Goal: Information Seeking & Learning: Learn about a topic

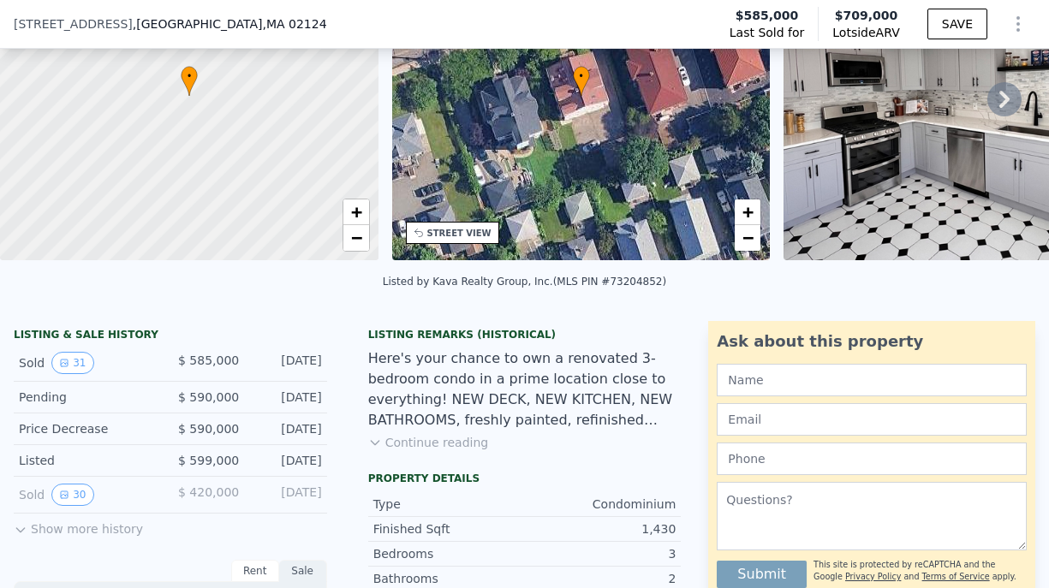
scroll to position [251, 0]
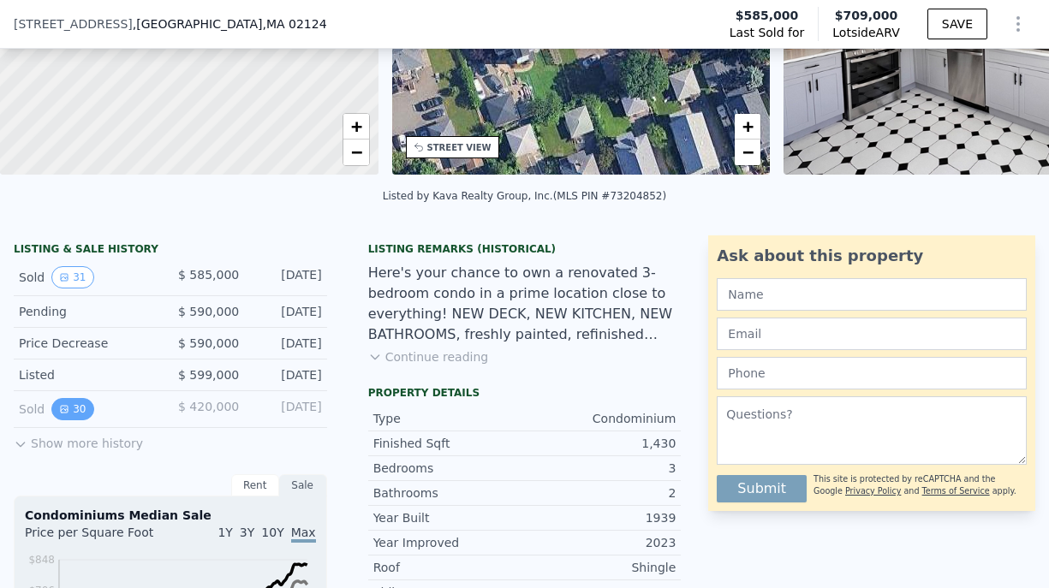
click at [69, 421] on button "30" at bounding box center [72, 409] width 42 height 22
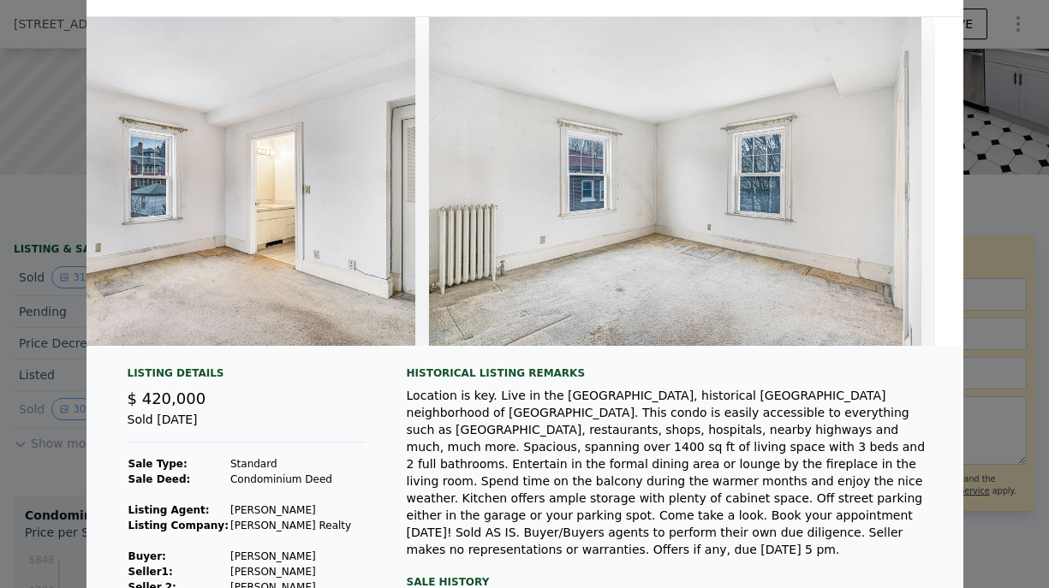
scroll to position [0, 0]
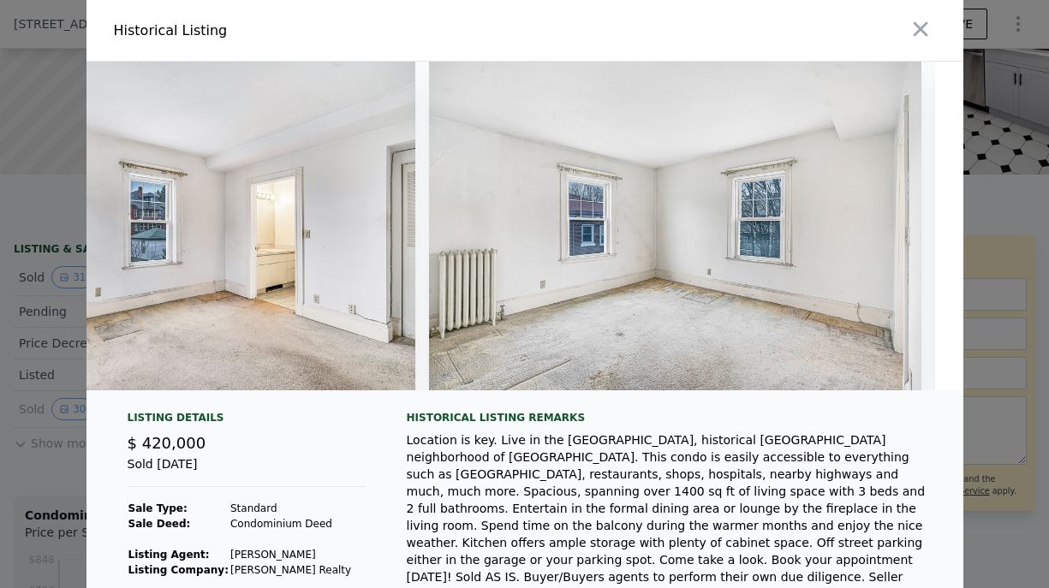
drag, startPoint x: 701, startPoint y: 345, endPoint x: 652, endPoint y: 427, distance: 94.9
click at [652, 425] on div "Historical Listing remarks" at bounding box center [671, 418] width 529 height 14
click at [926, 29] on button "button" at bounding box center [920, 29] width 31 height 31
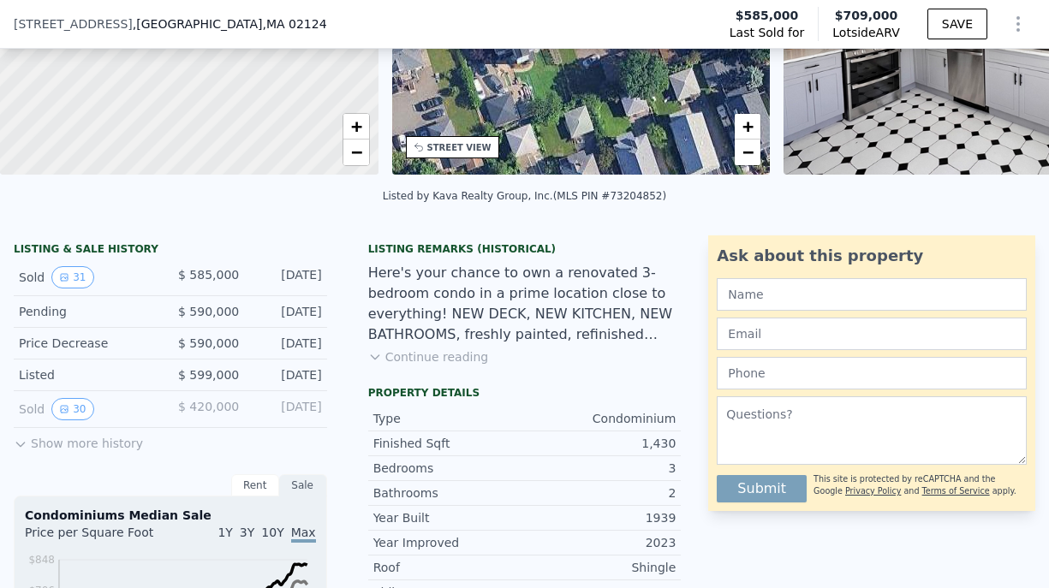
click at [57, 452] on button "Show more history" at bounding box center [78, 440] width 129 height 24
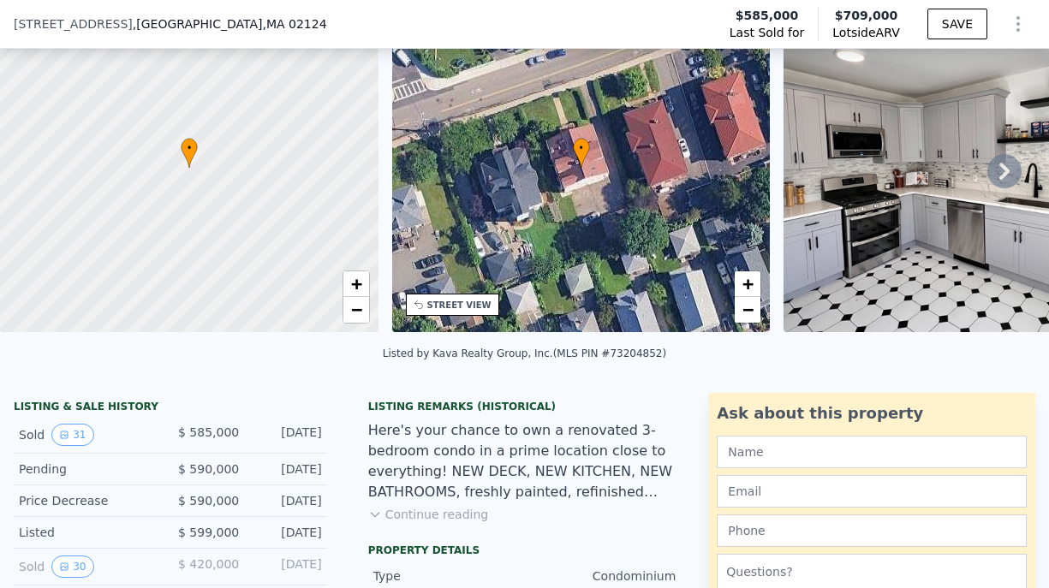
scroll to position [80, 0]
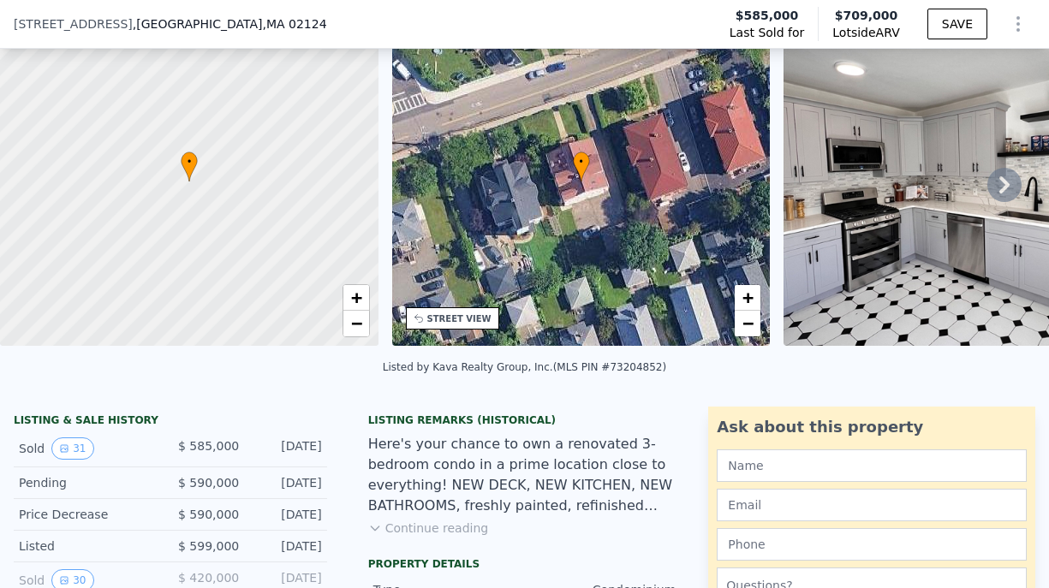
click at [993, 185] on icon at bounding box center [1004, 185] width 34 height 34
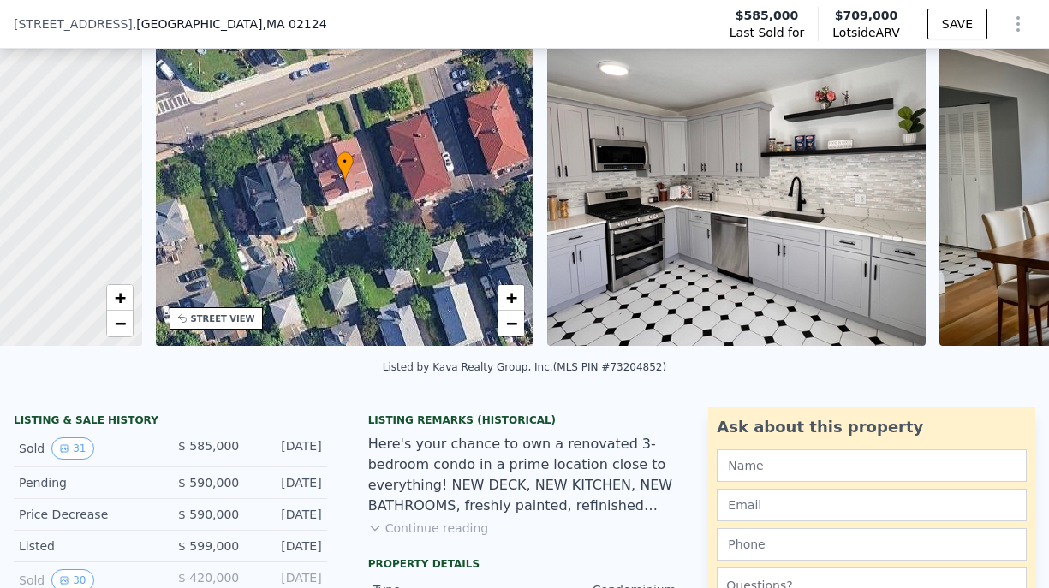
scroll to position [0, 399]
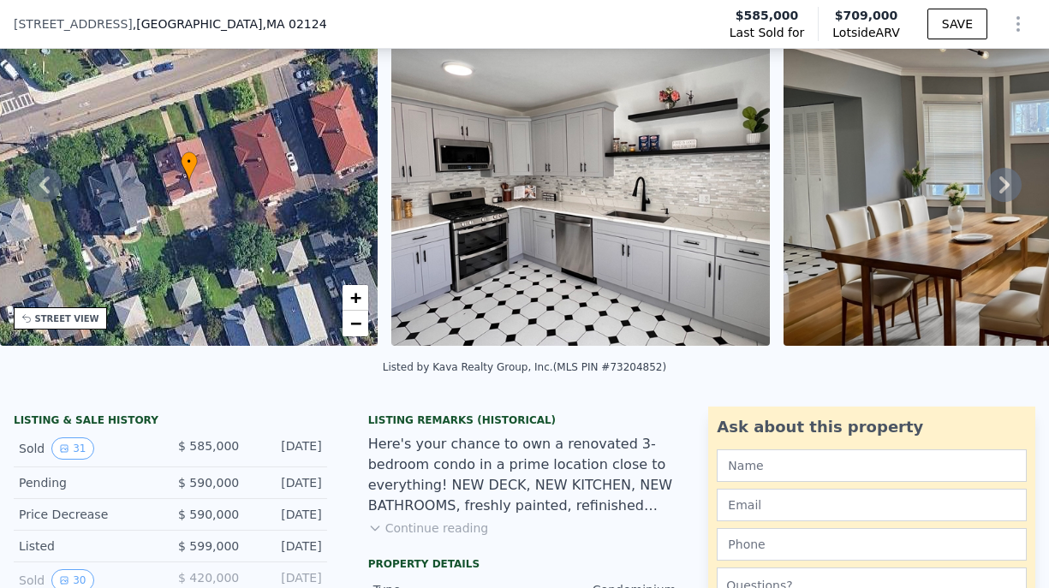
click at [999, 188] on icon at bounding box center [1004, 184] width 10 height 17
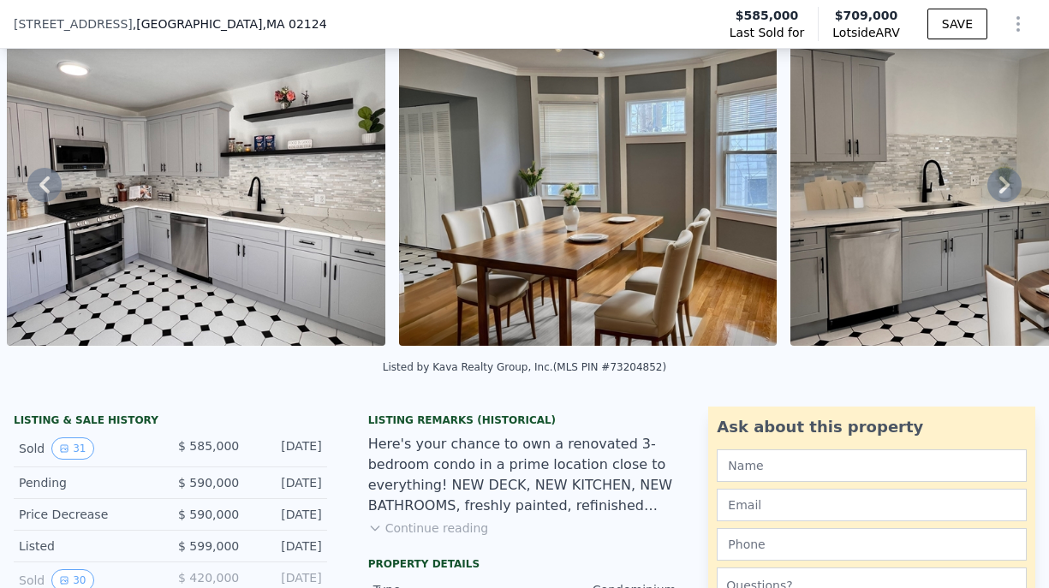
click at [999, 188] on icon at bounding box center [1004, 184] width 10 height 17
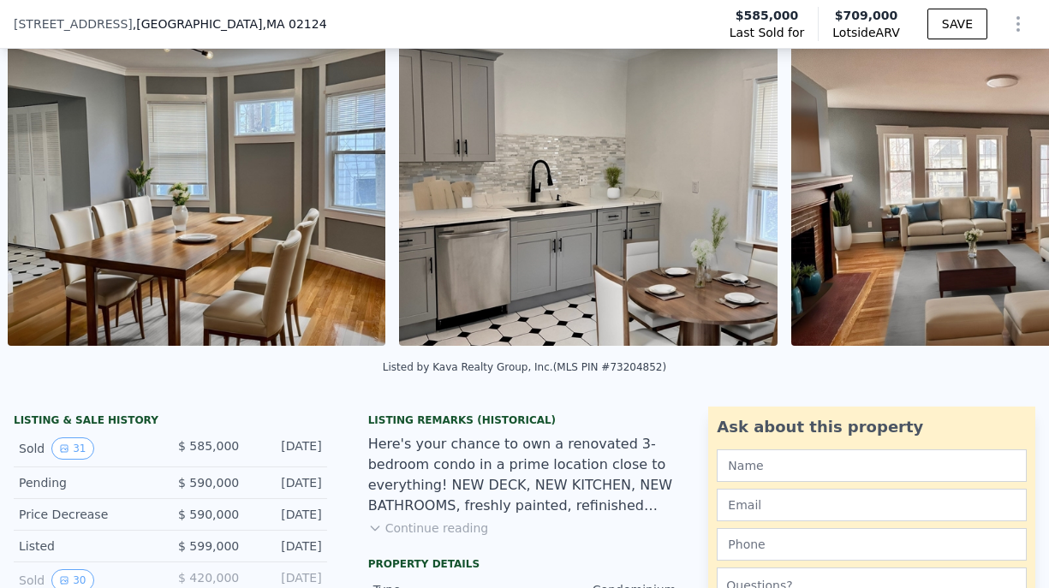
scroll to position [0, 1176]
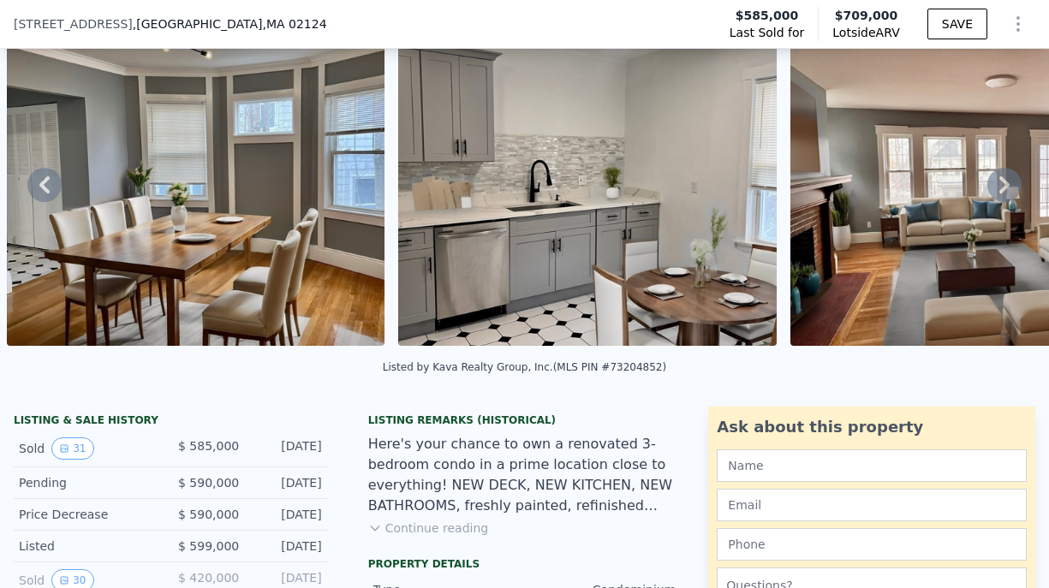
click at [999, 188] on icon at bounding box center [1004, 184] width 10 height 17
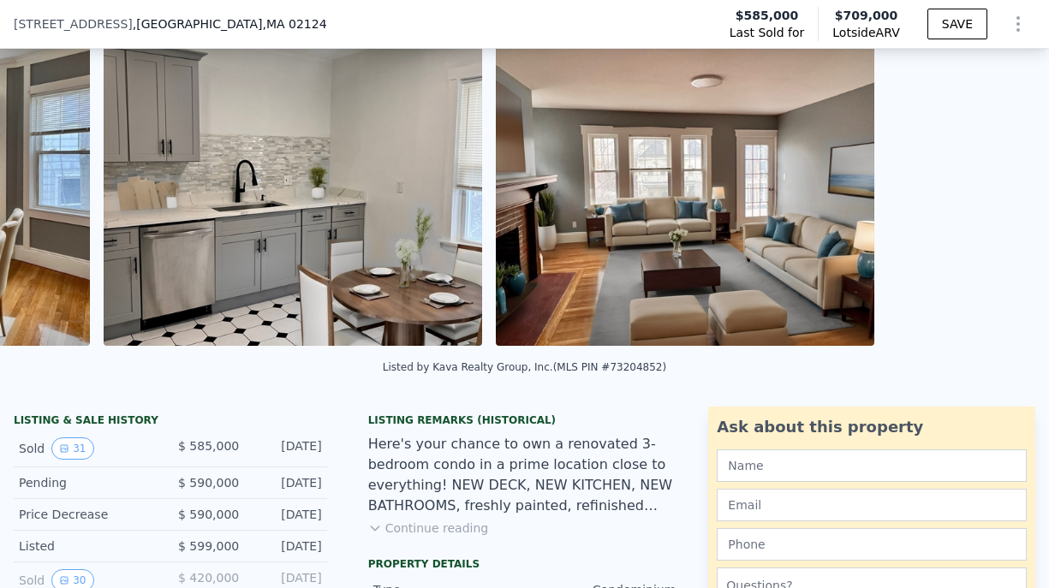
scroll to position [0, 1567]
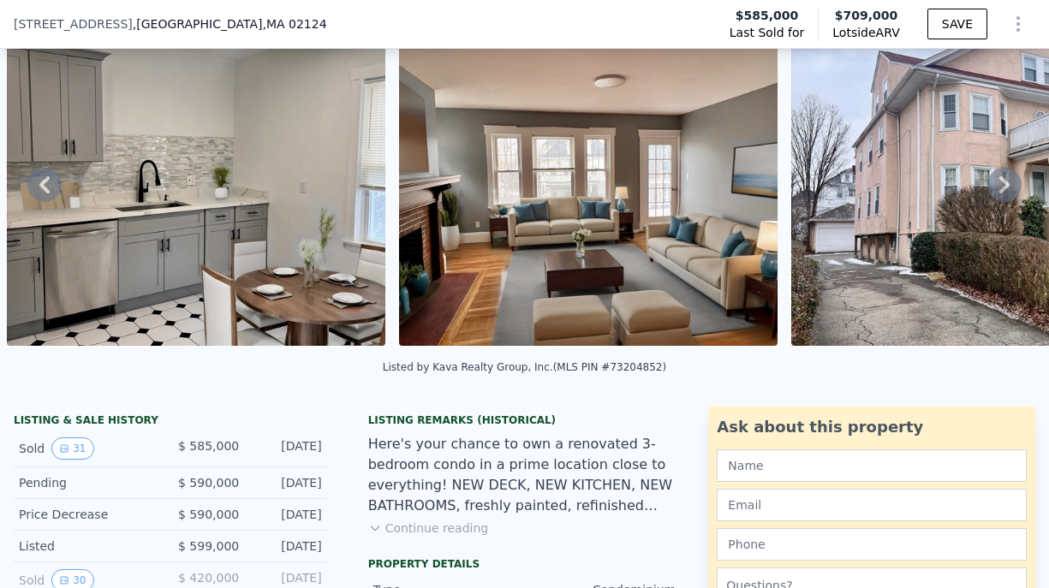
click at [999, 188] on icon at bounding box center [1004, 184] width 10 height 17
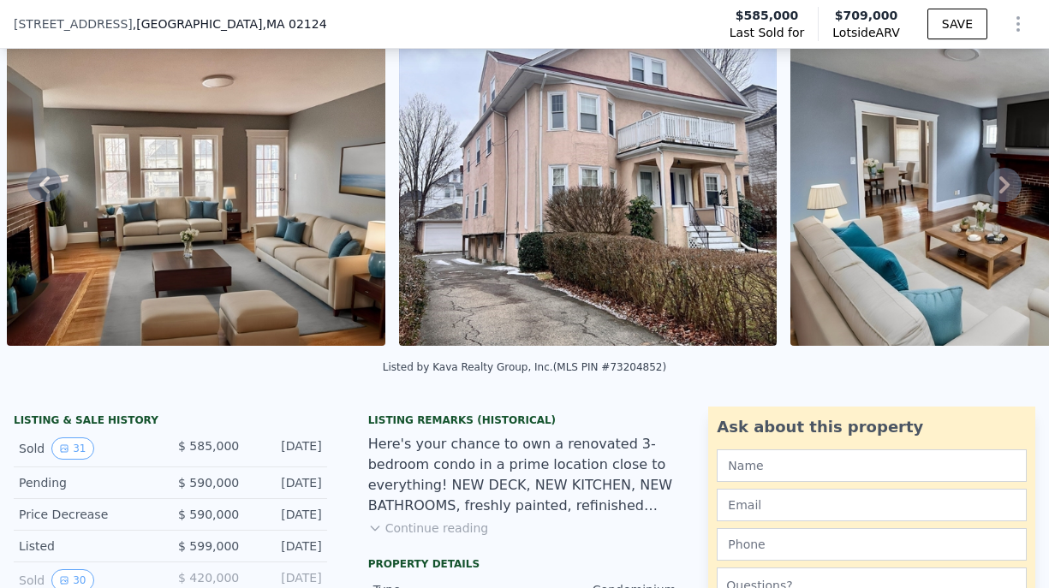
click at [999, 188] on icon at bounding box center [1004, 184] width 10 height 17
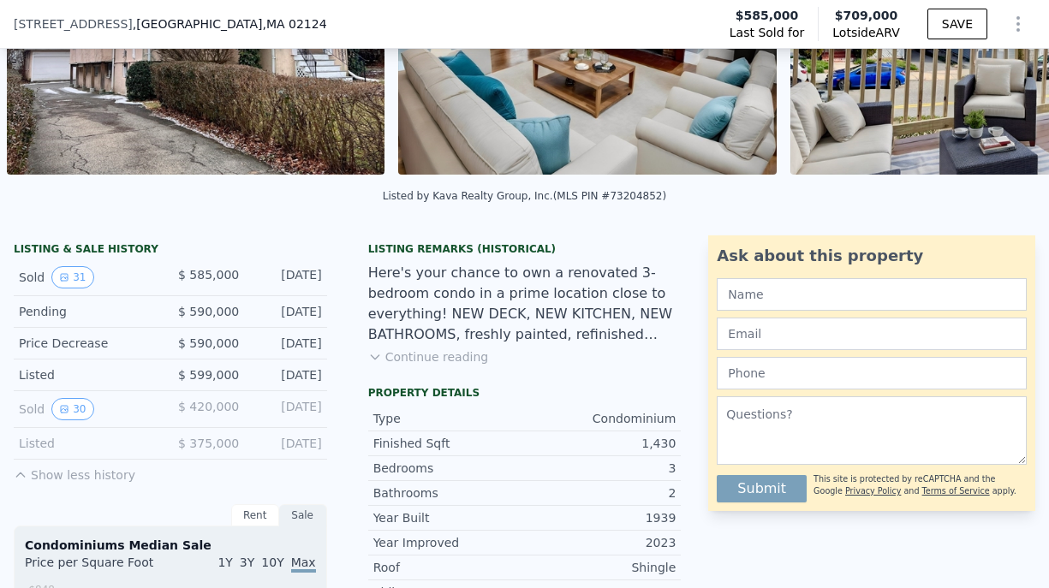
scroll to position [337, 0]
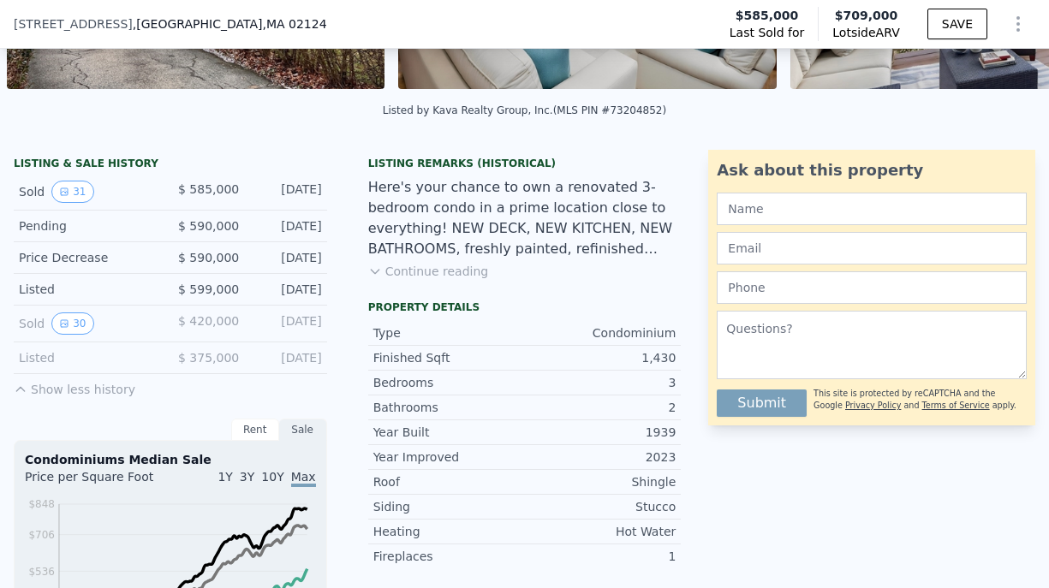
click at [447, 280] on button "Continue reading" at bounding box center [428, 271] width 121 height 17
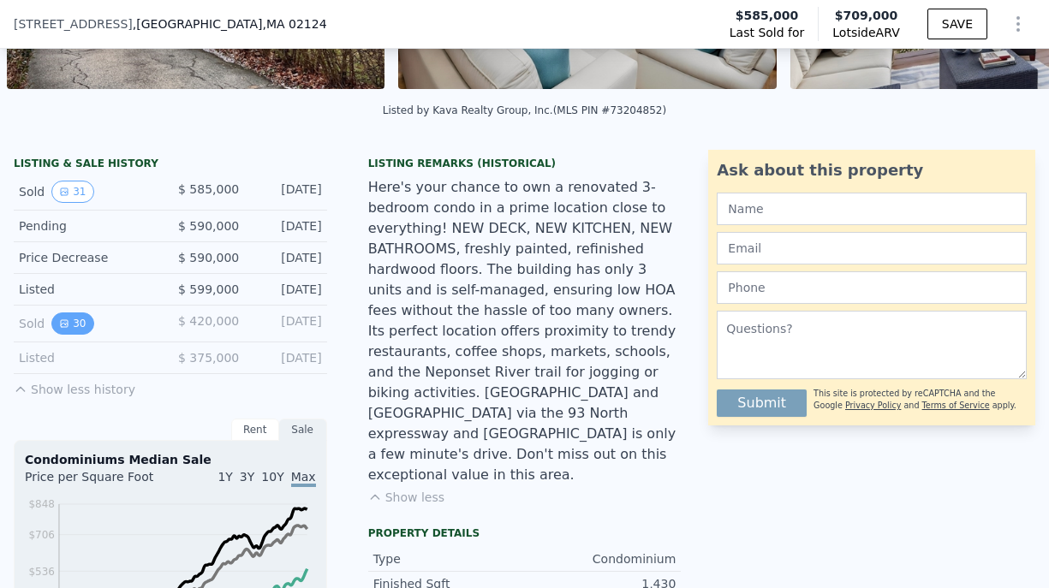
click at [71, 335] on button "30" at bounding box center [72, 324] width 42 height 22
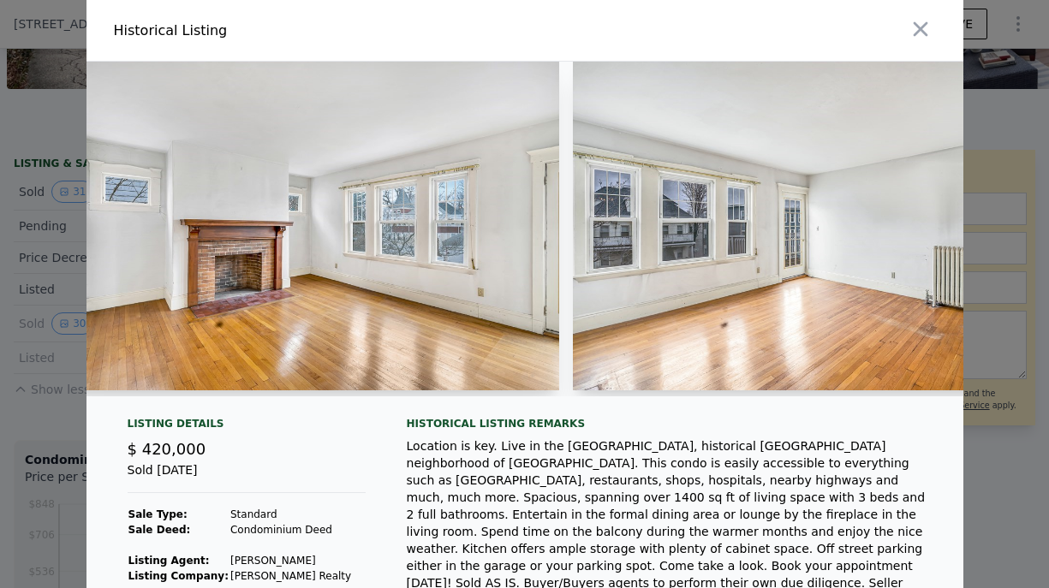
scroll to position [0, 4179]
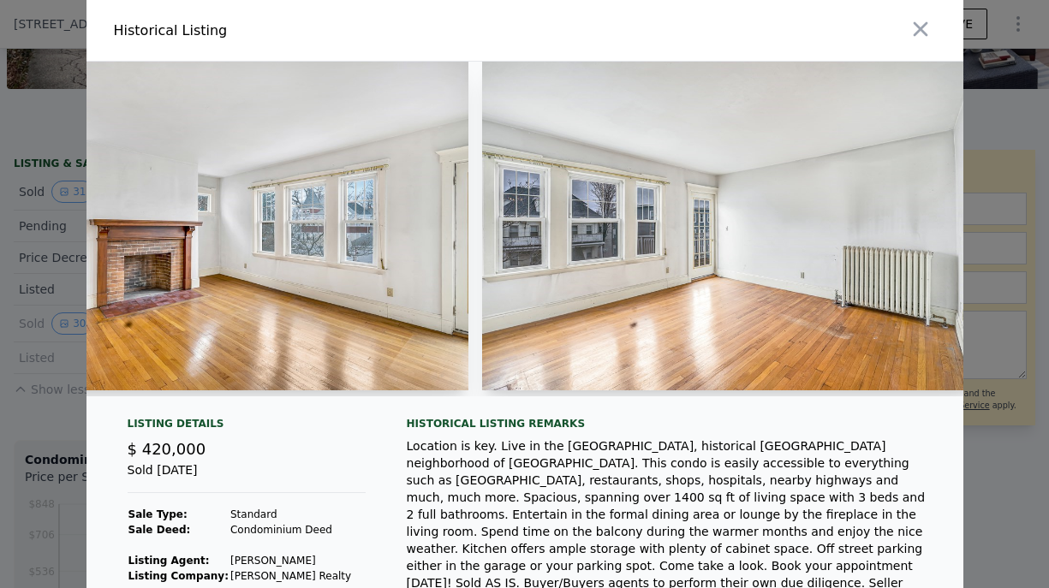
click at [543, 225] on img at bounding box center [728, 226] width 493 height 329
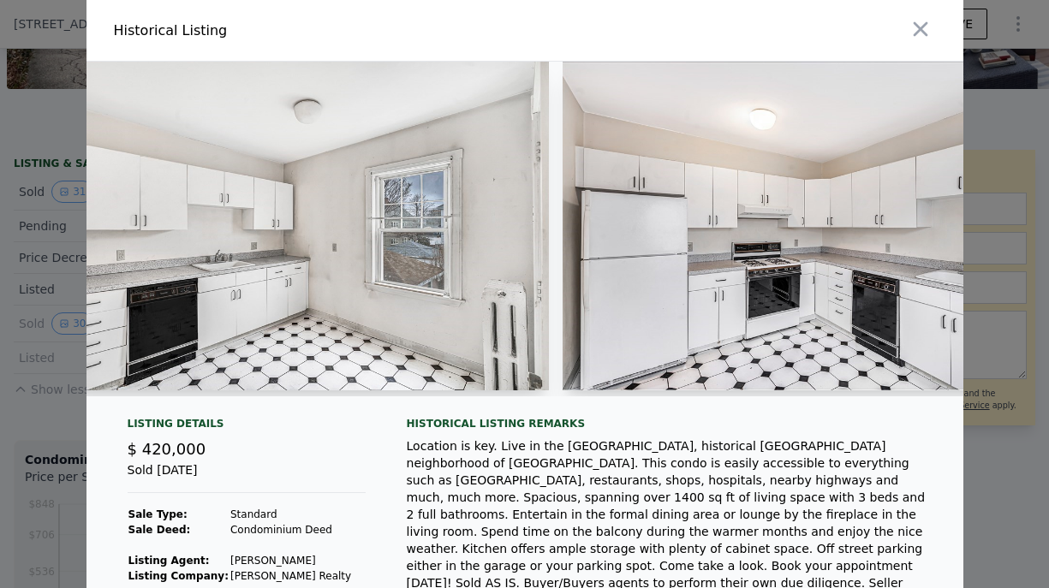
scroll to position [0, 8084]
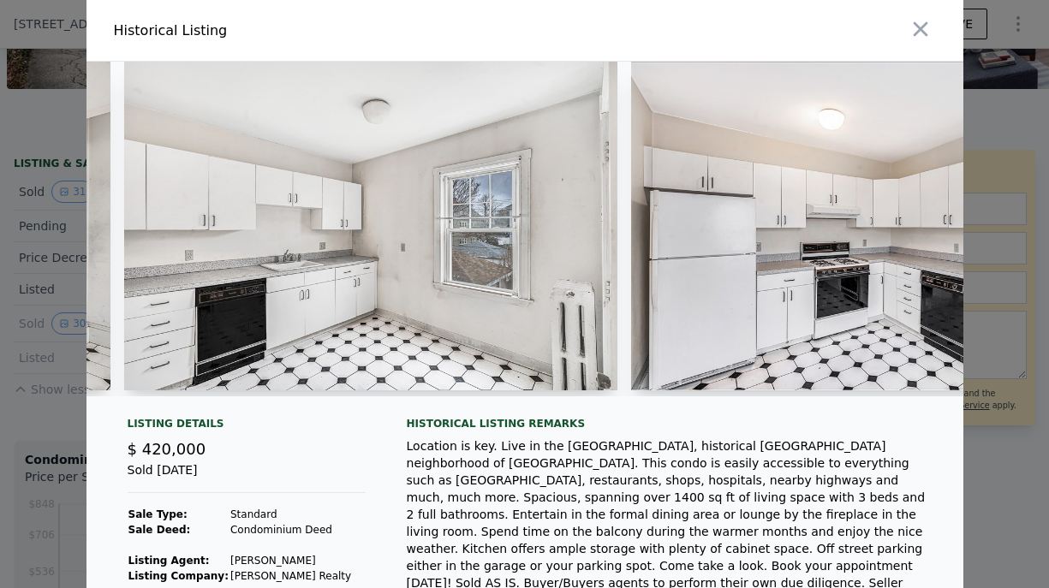
click at [494, 224] on img at bounding box center [370, 226] width 493 height 329
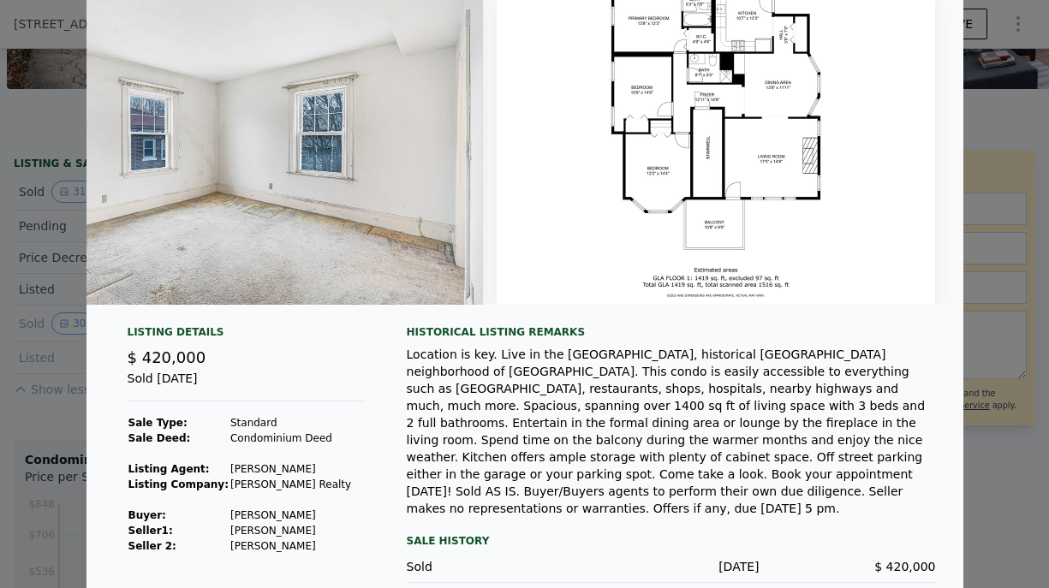
scroll to position [117, 0]
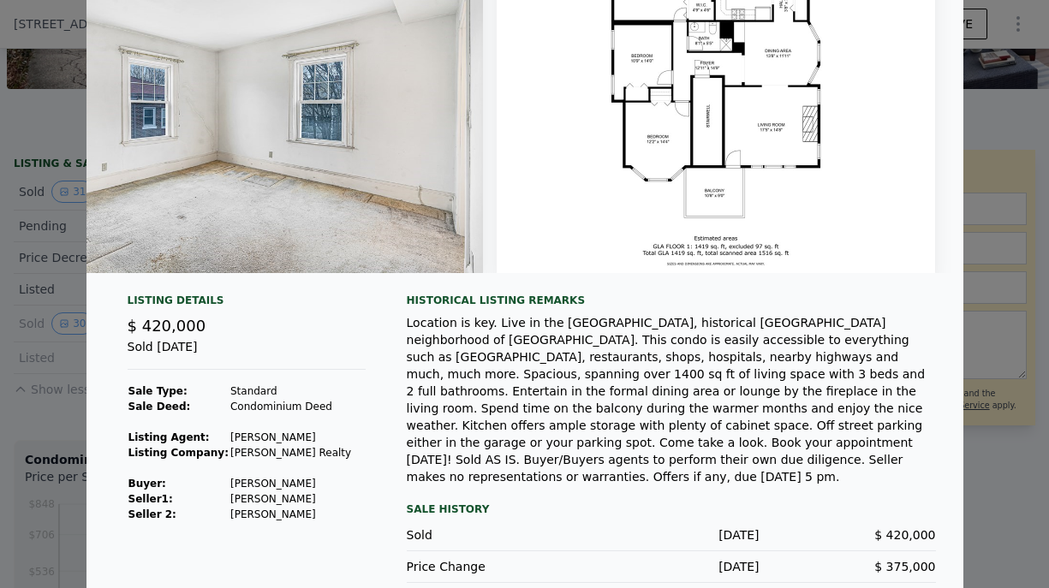
click at [232, 507] on td "[PERSON_NAME]" at bounding box center [291, 499] width 122 height 15
copy td "[PERSON_NAME]"
